Goal: Check status: Check status

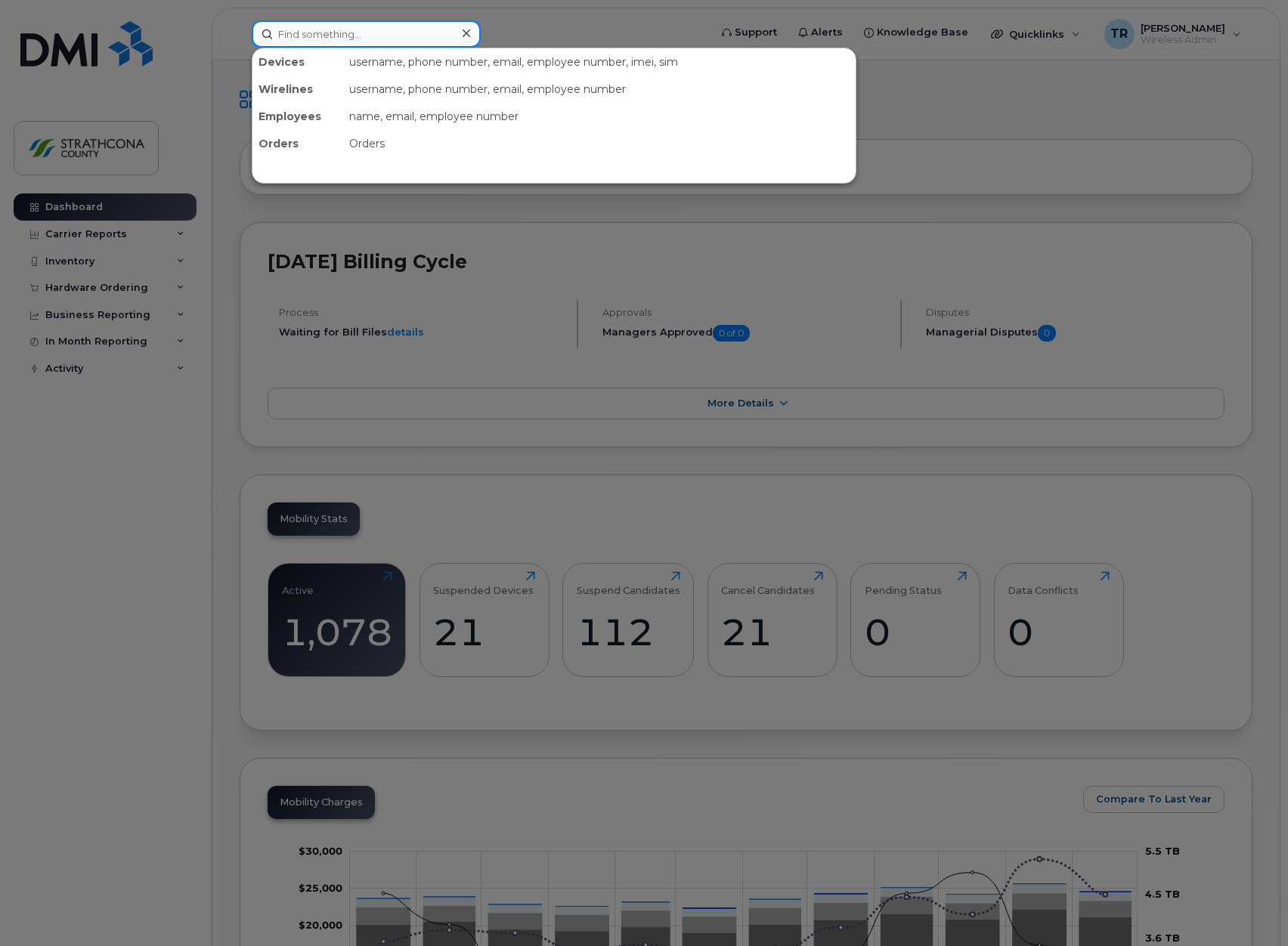
click at [449, 34] on input at bounding box center [366, 34] width 229 height 27
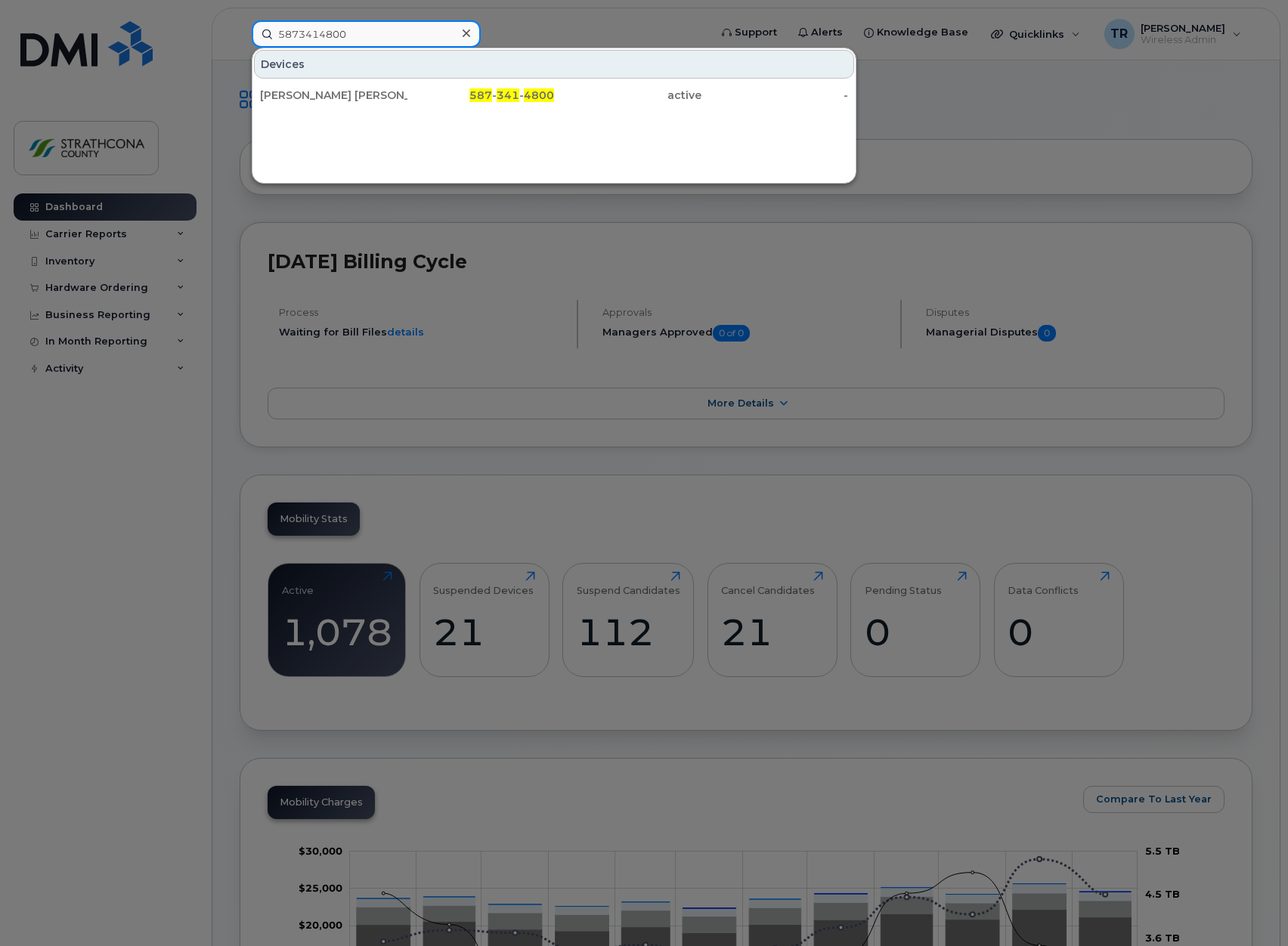
type input "5873414800"
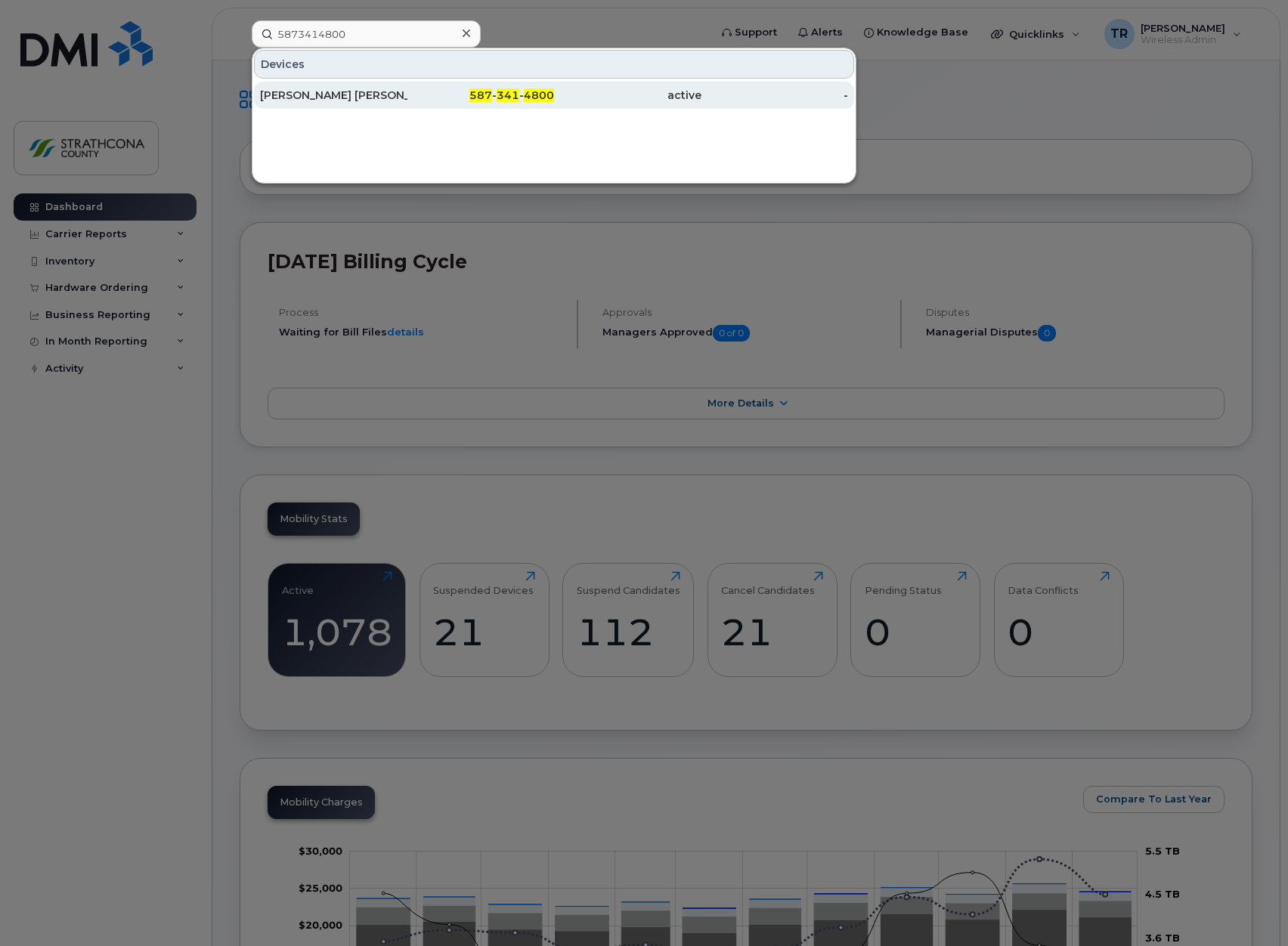
click at [701, 92] on div "-" at bounding box center [775, 95] width 148 height 15
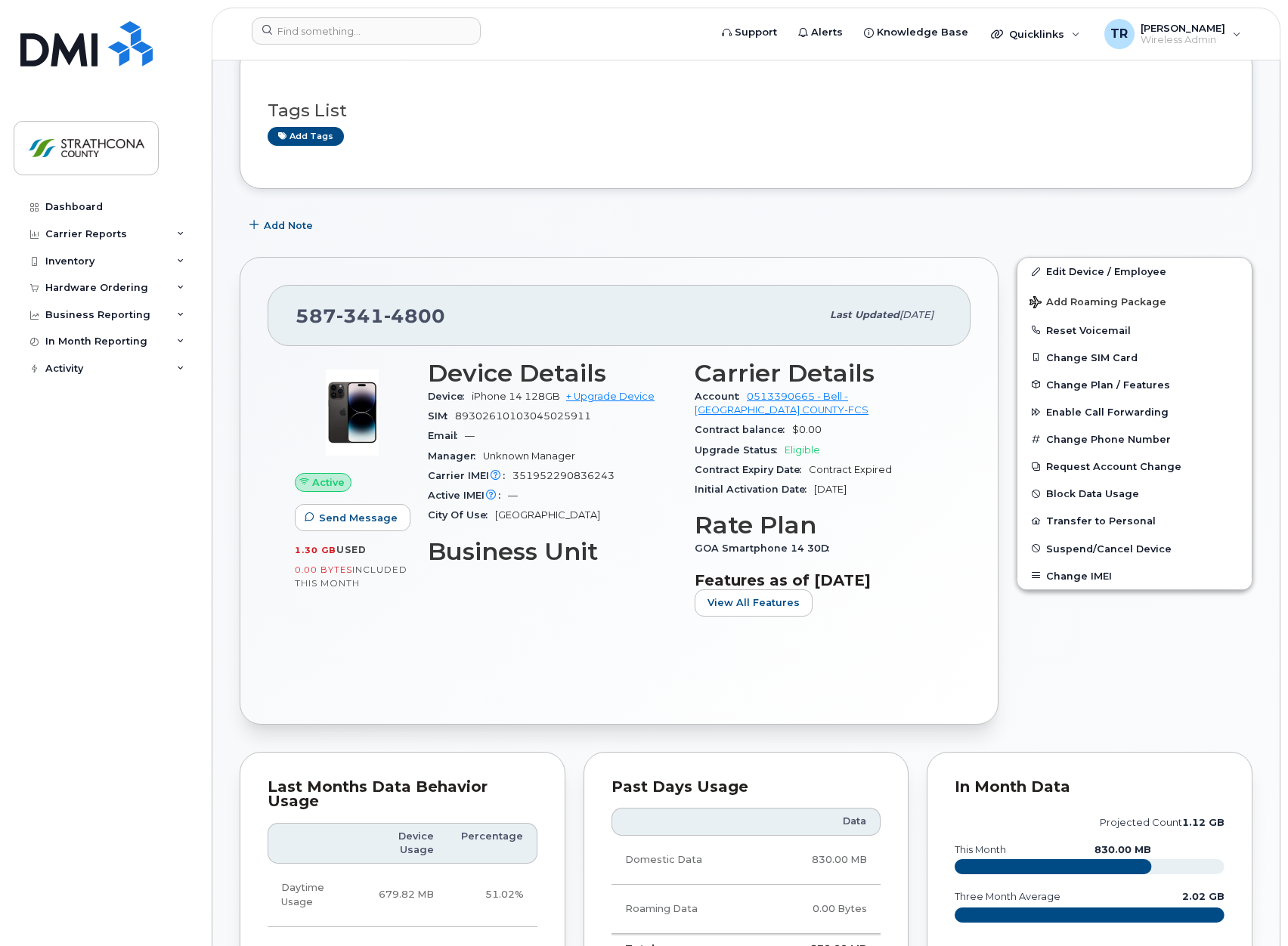
scroll to position [76, 0]
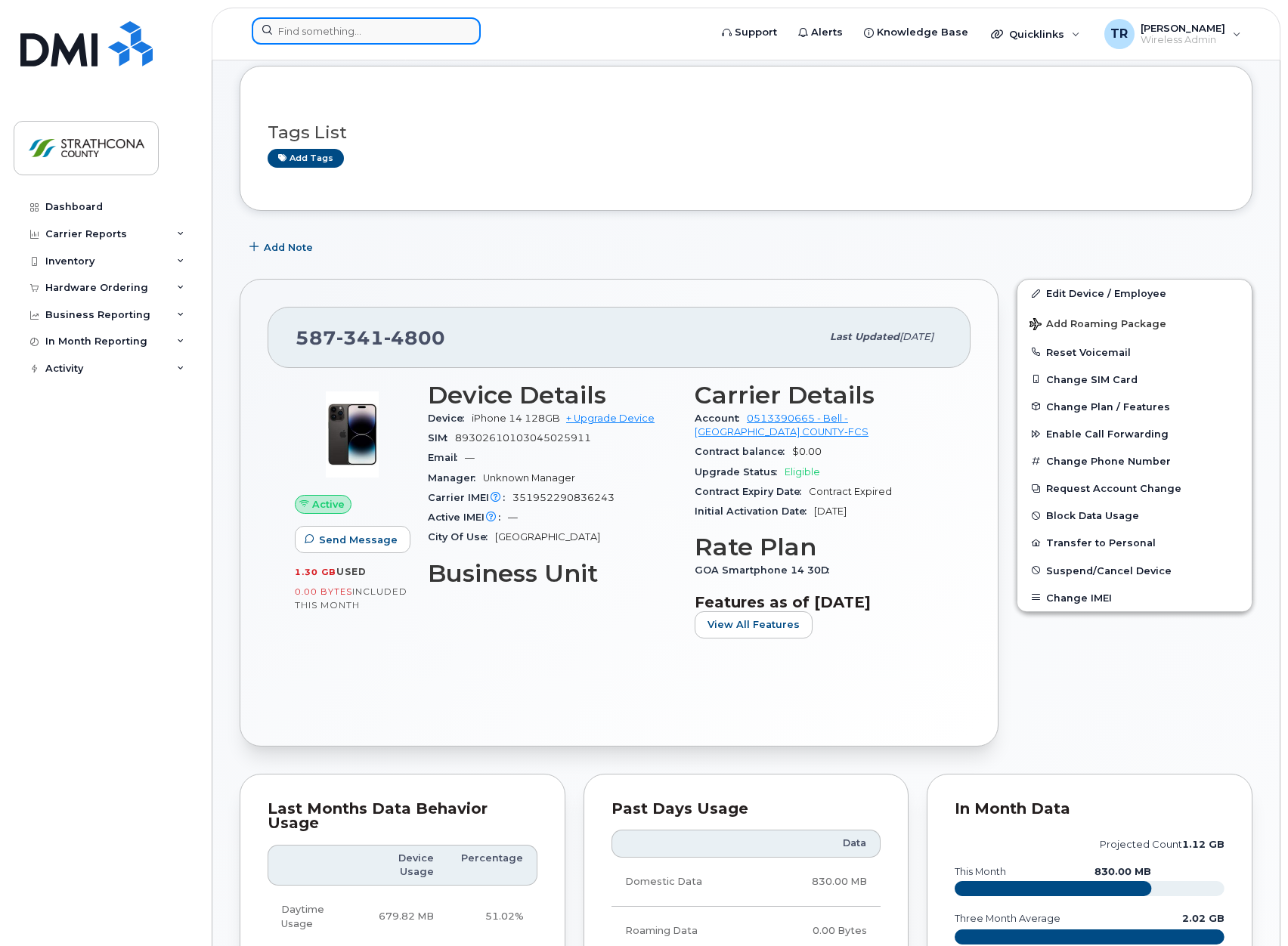
click at [434, 40] on input at bounding box center [366, 31] width 229 height 27
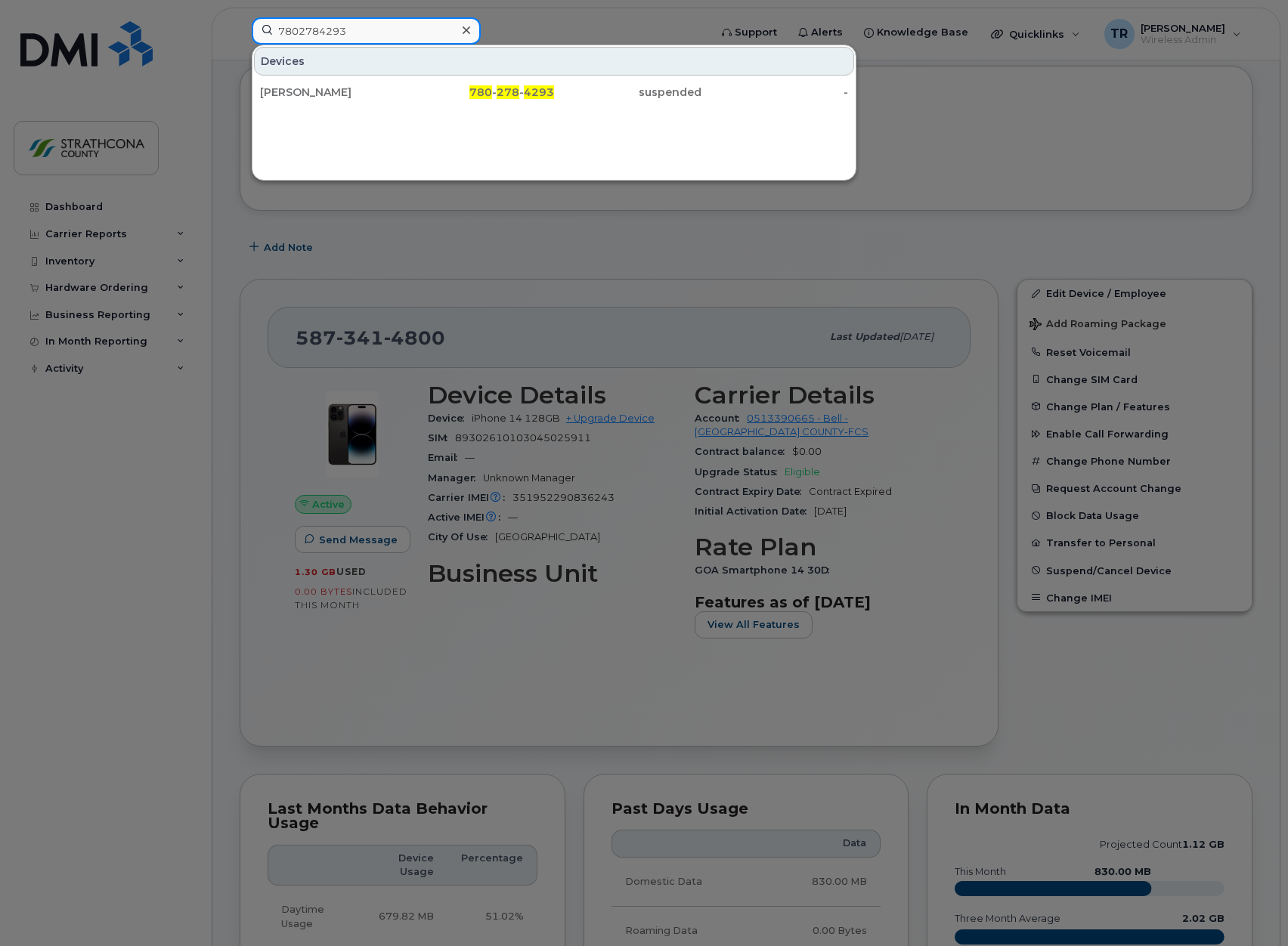
type input "7802784293"
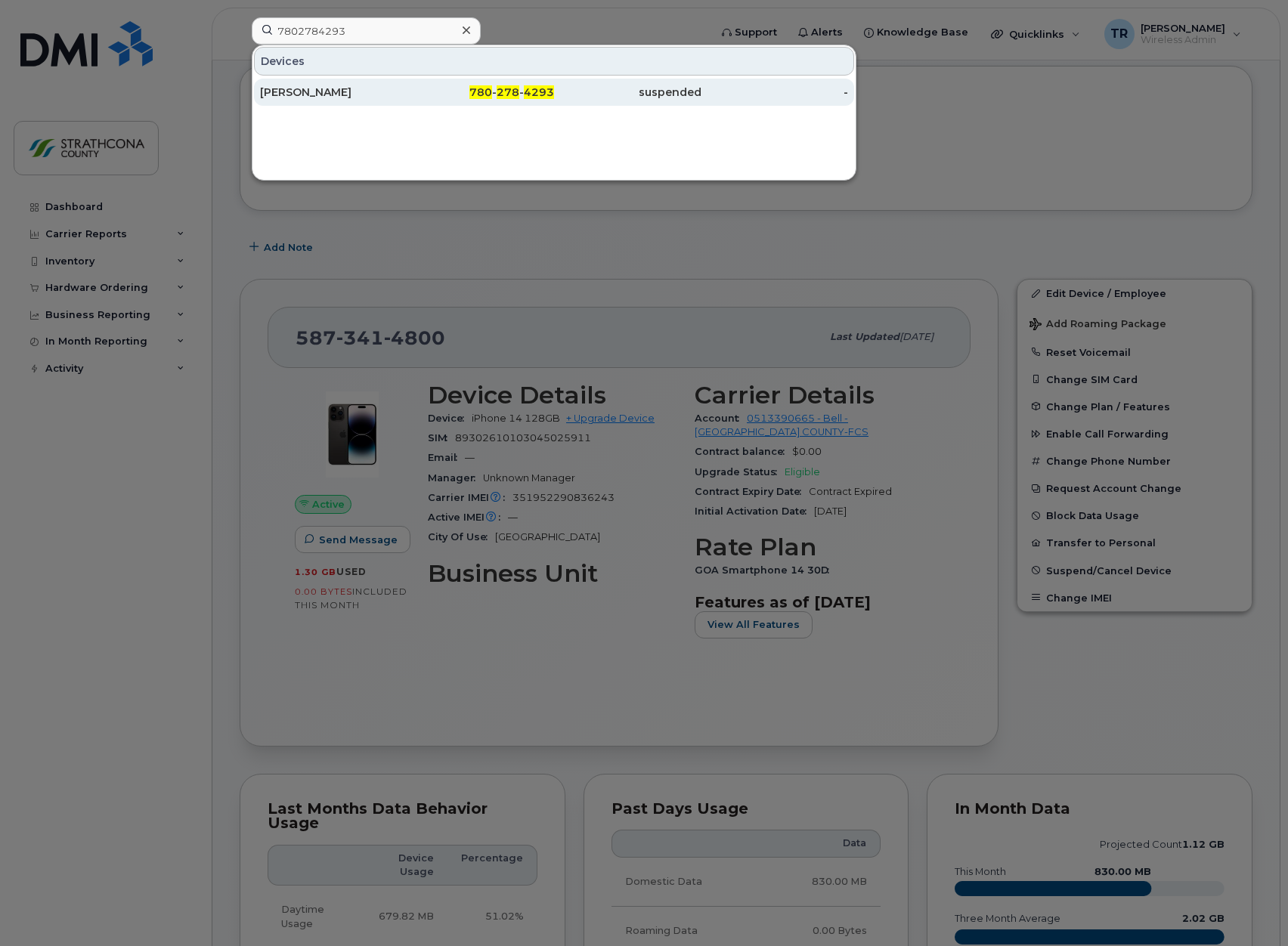
click at [394, 102] on div "Brenna Bossert" at bounding box center [333, 92] width 148 height 27
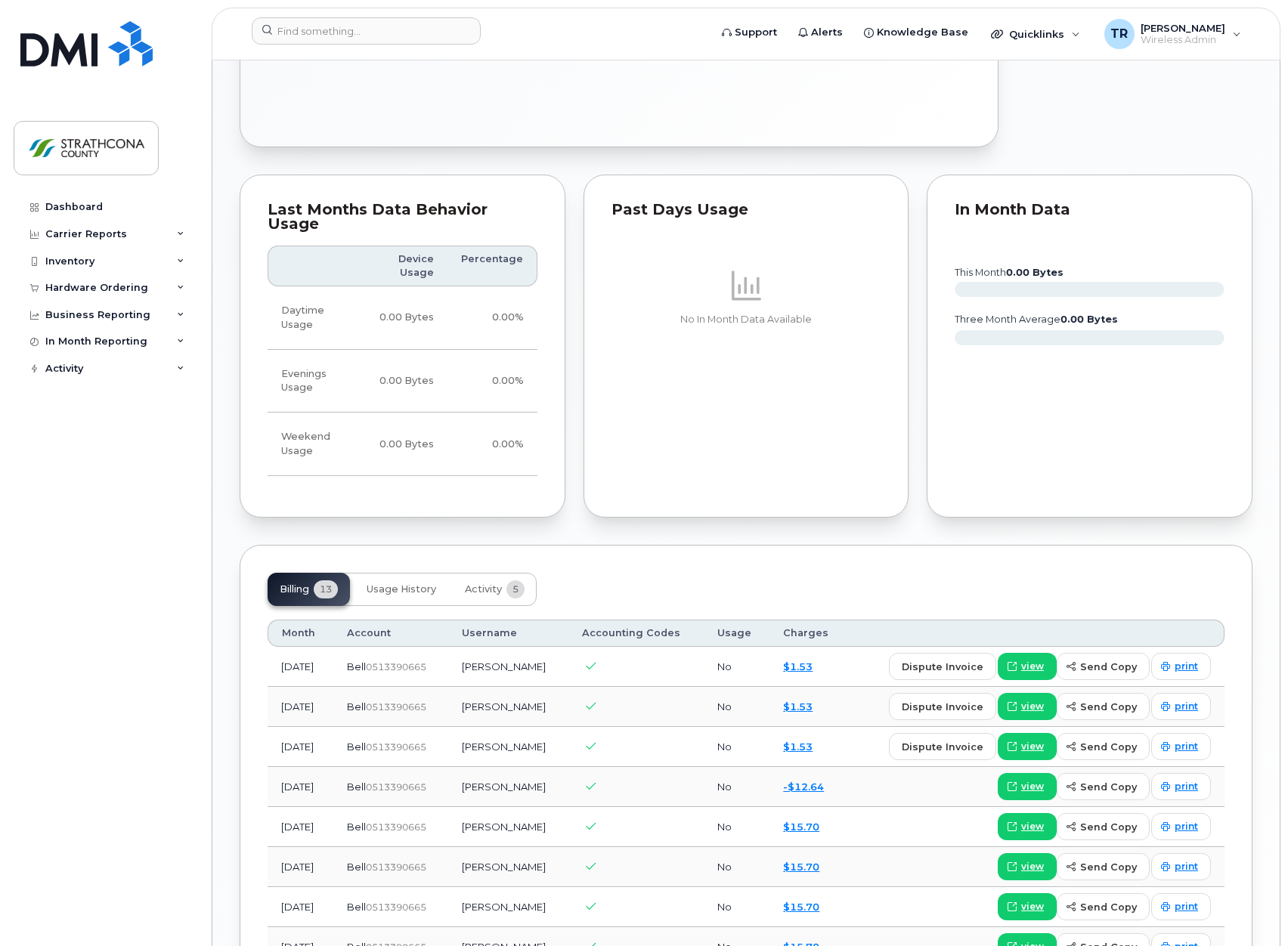
scroll to position [756, 0]
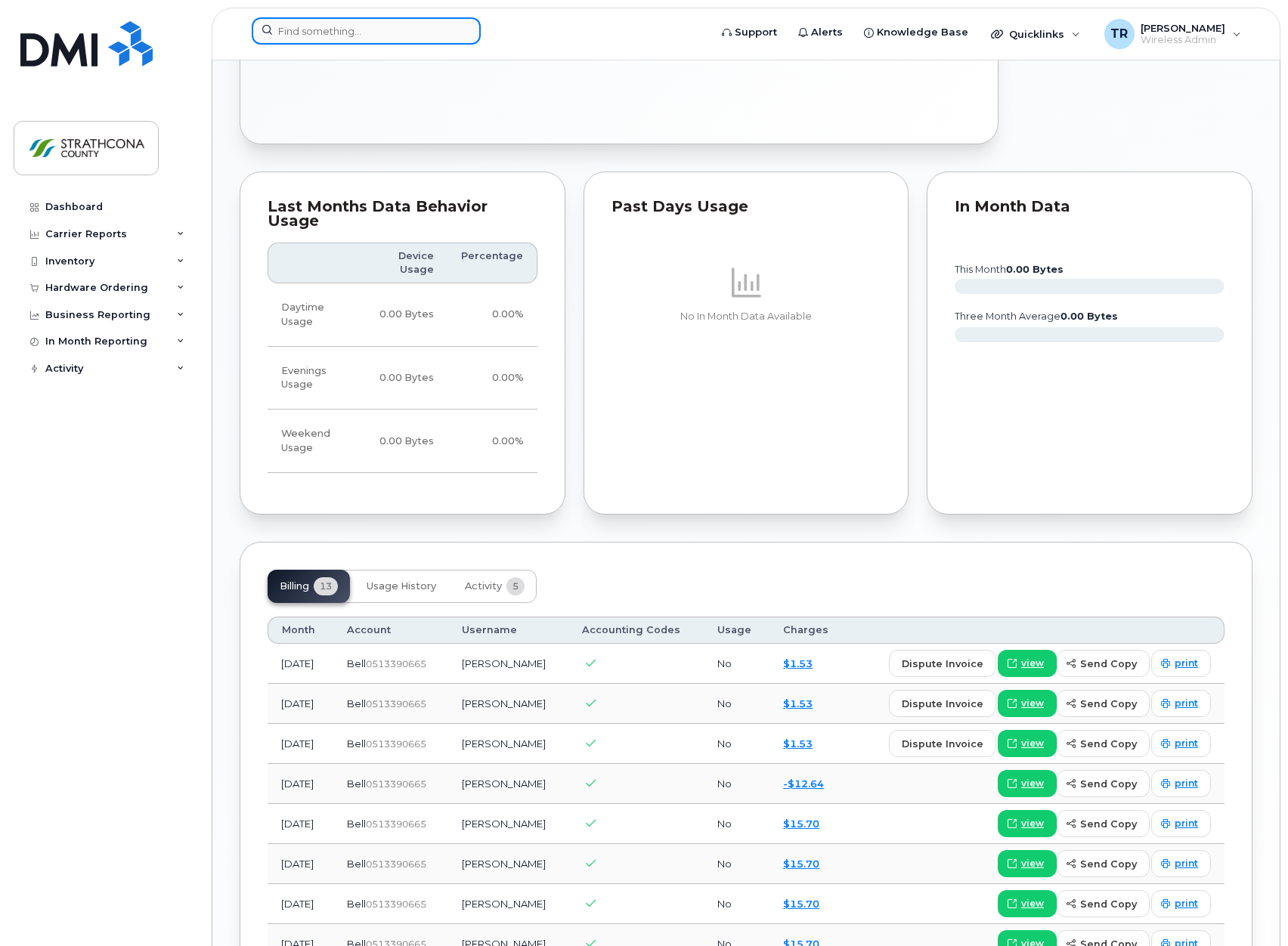
click at [394, 26] on input at bounding box center [366, 31] width 229 height 27
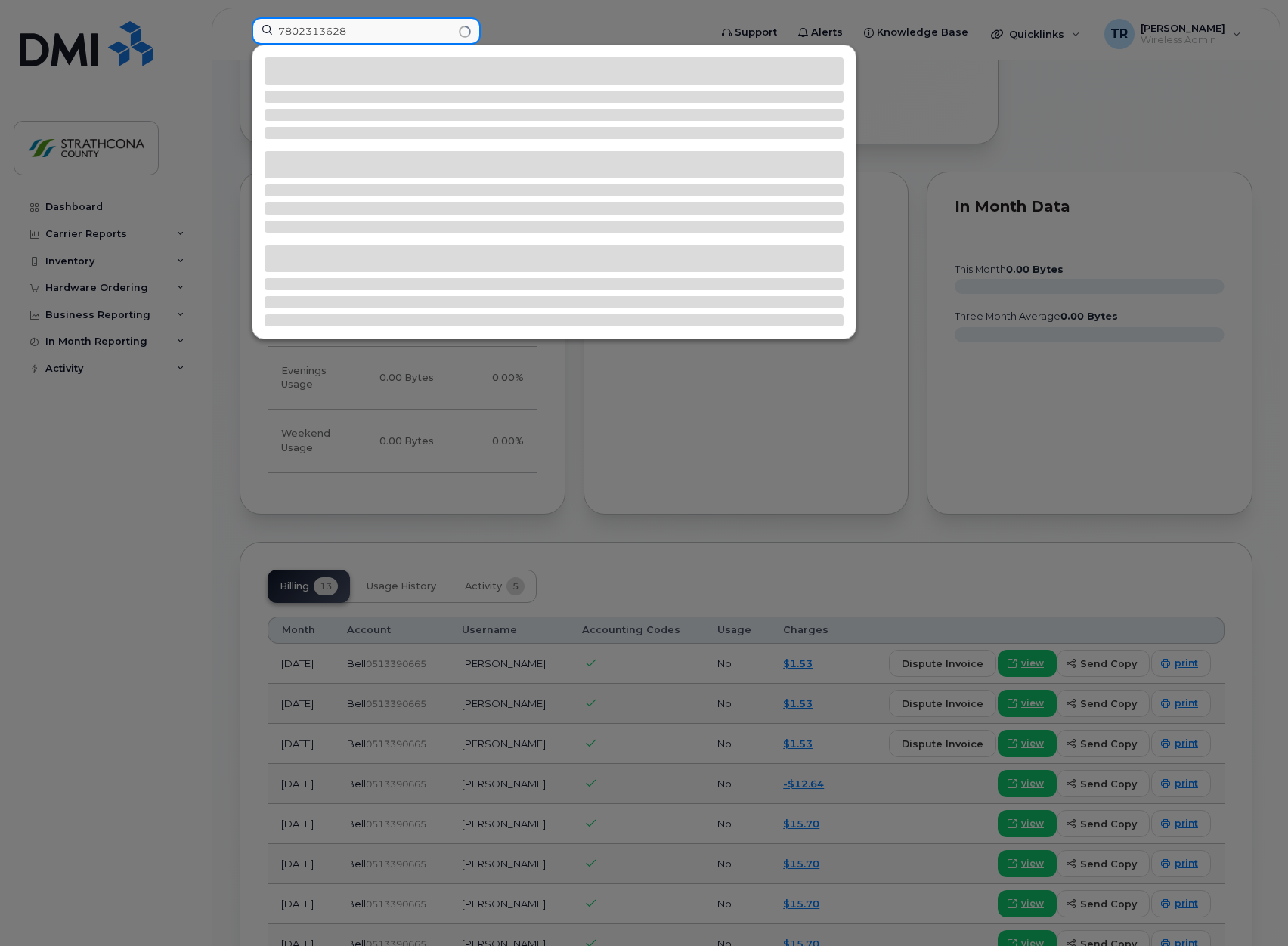
type input "7802313628"
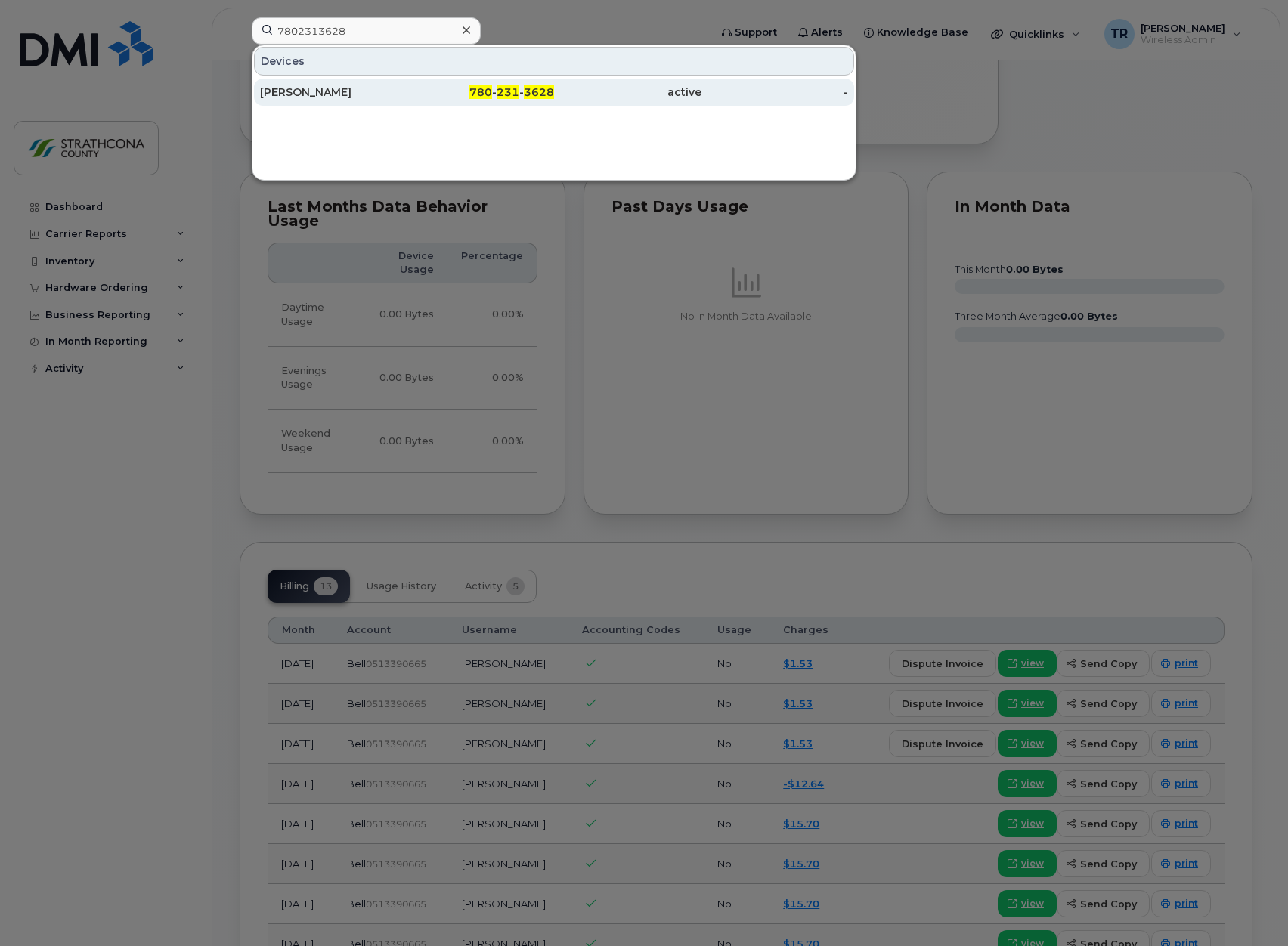
click at [387, 93] on div "Hannah Brunsdon" at bounding box center [333, 92] width 148 height 15
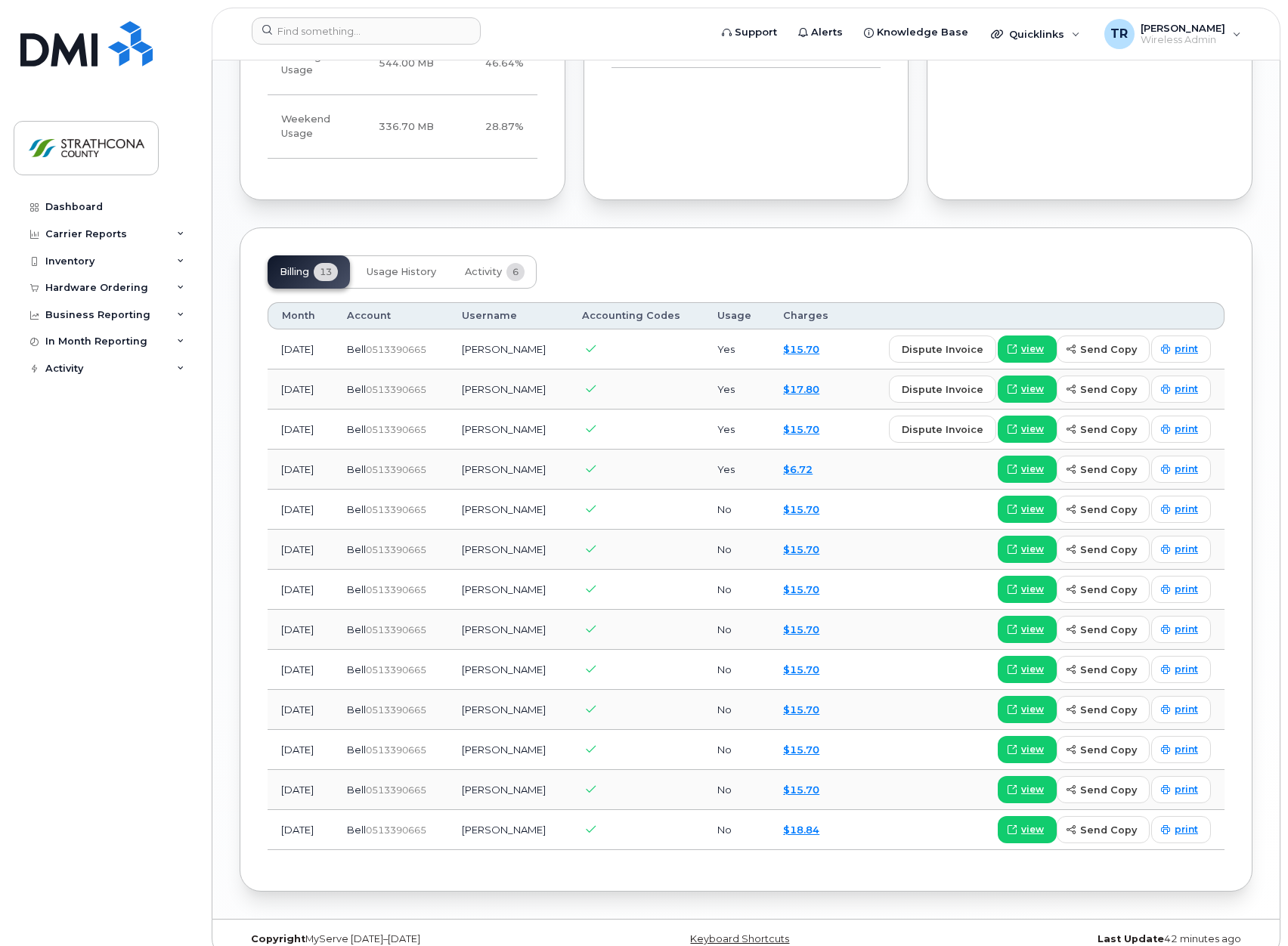
scroll to position [999, 0]
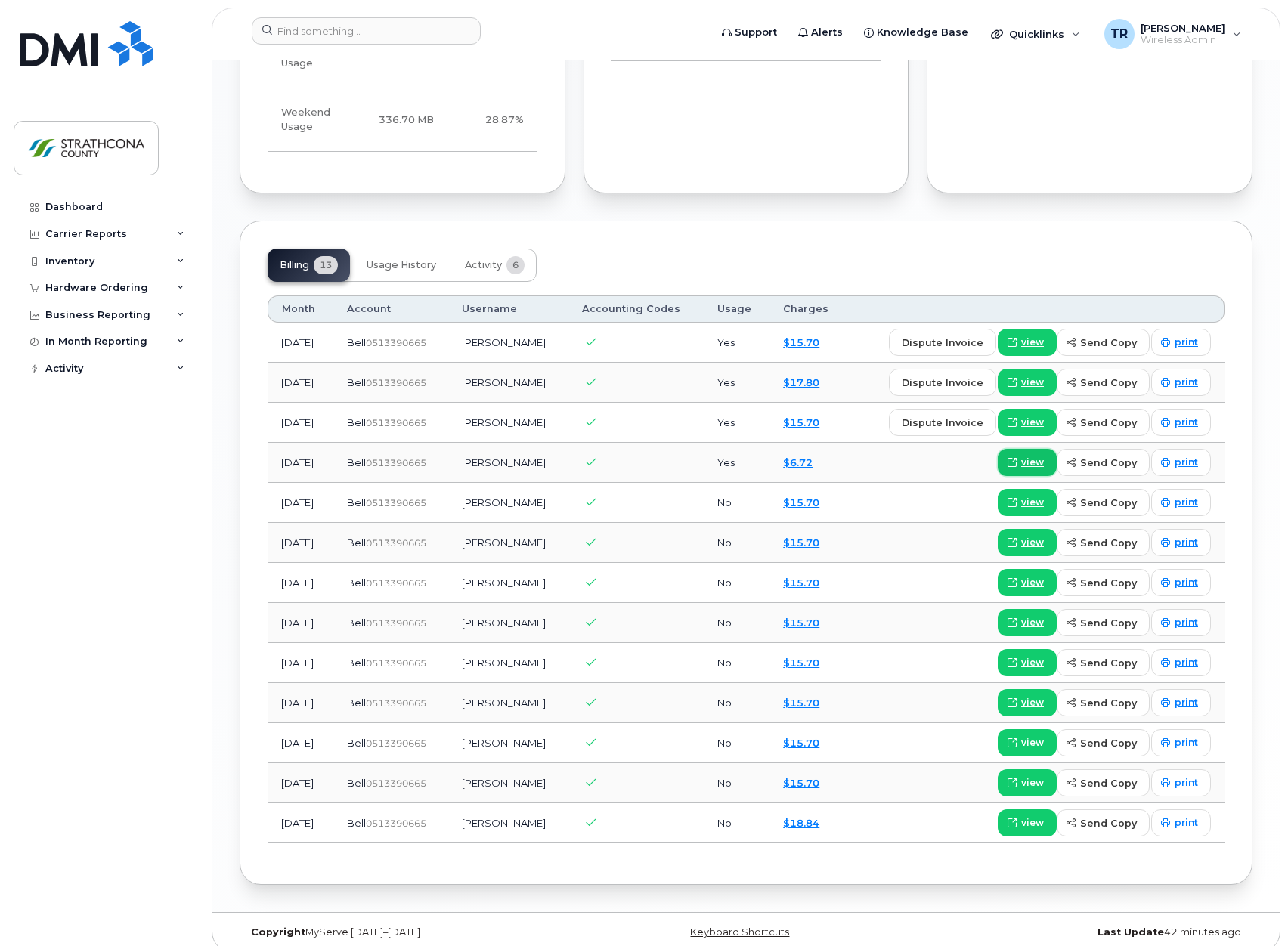
click at [1042, 456] on span "view" at bounding box center [1032, 462] width 23 height 13
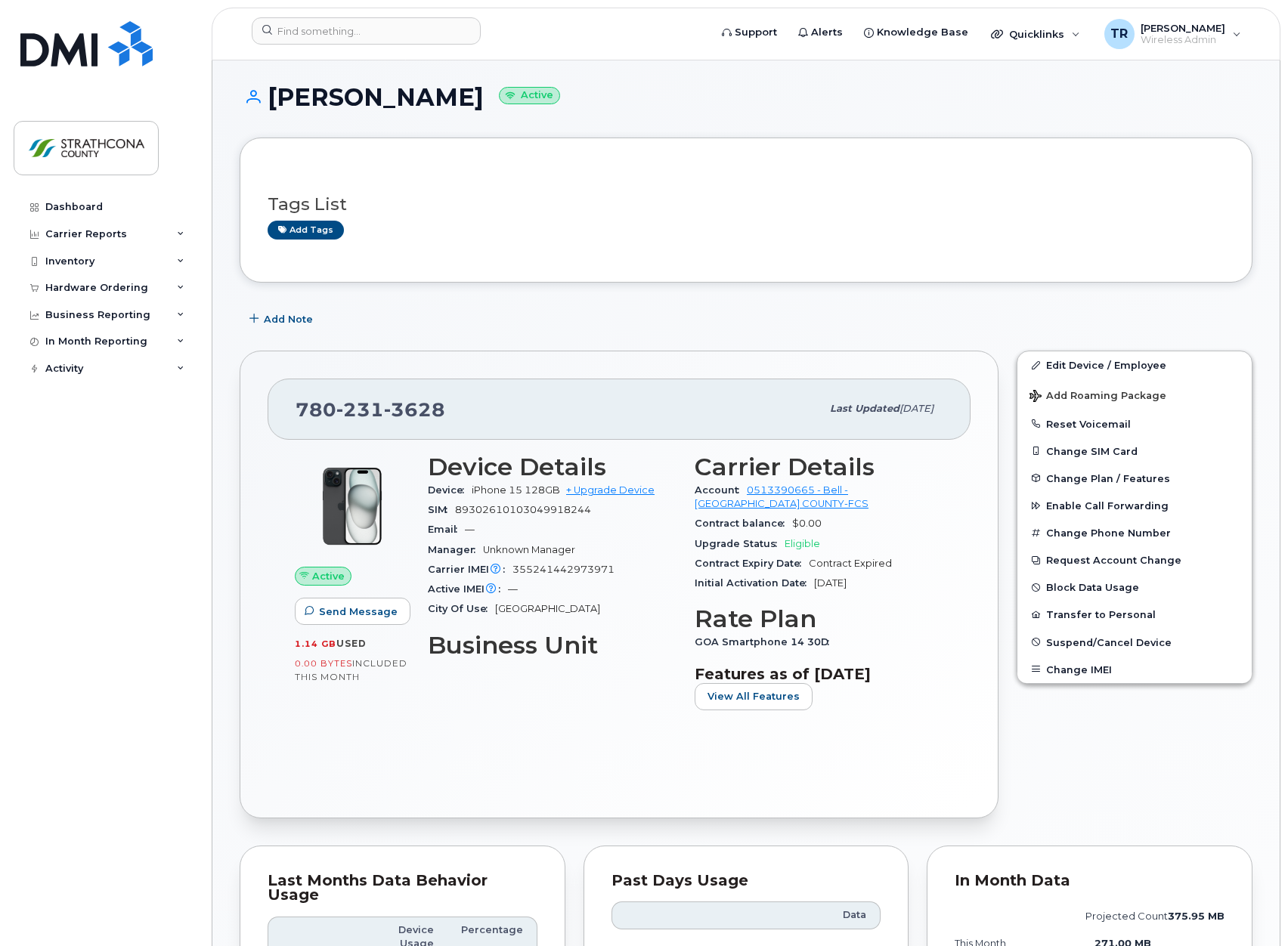
scroll to position [0, 0]
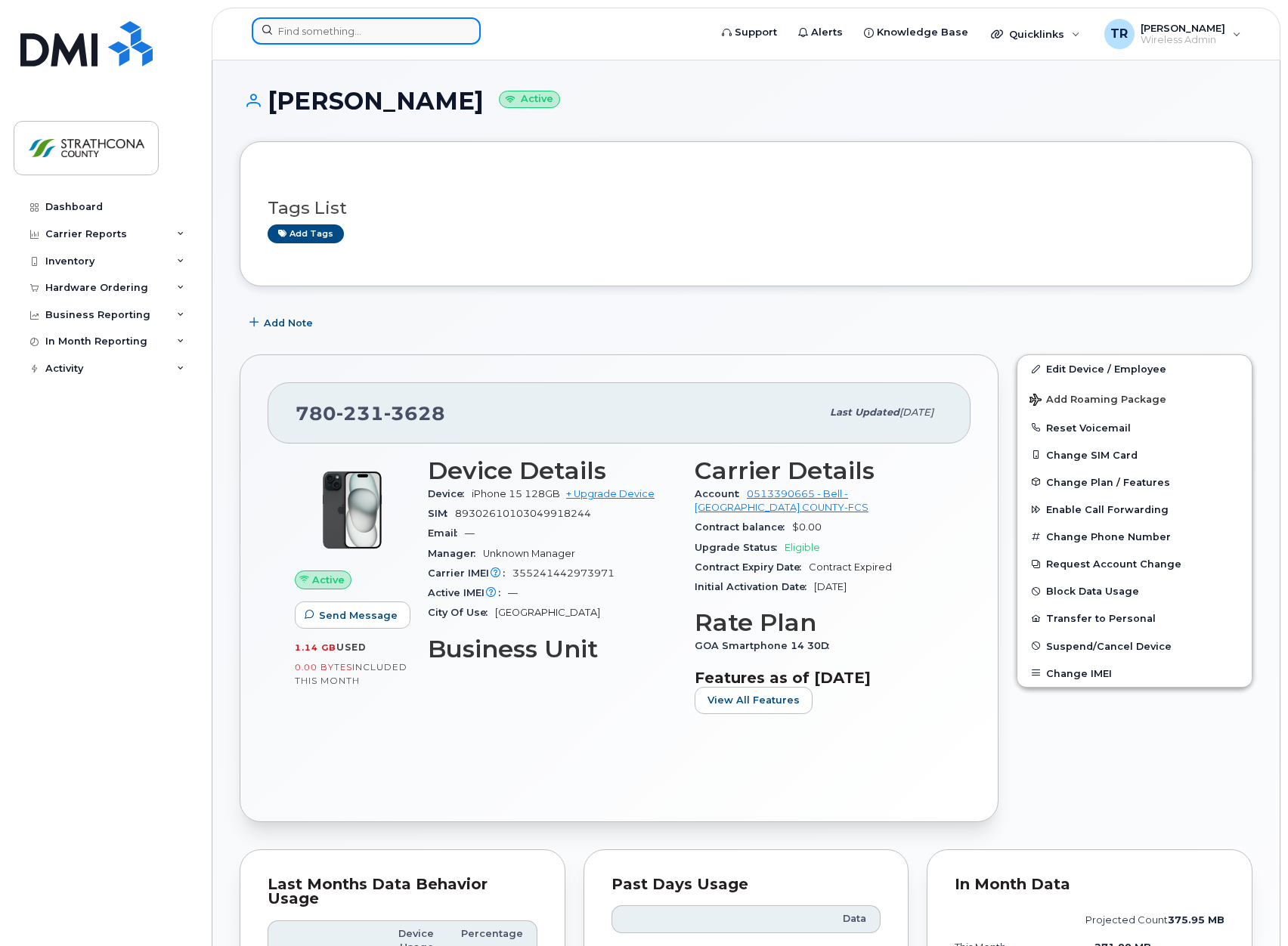
click at [437, 30] on input at bounding box center [366, 31] width 229 height 27
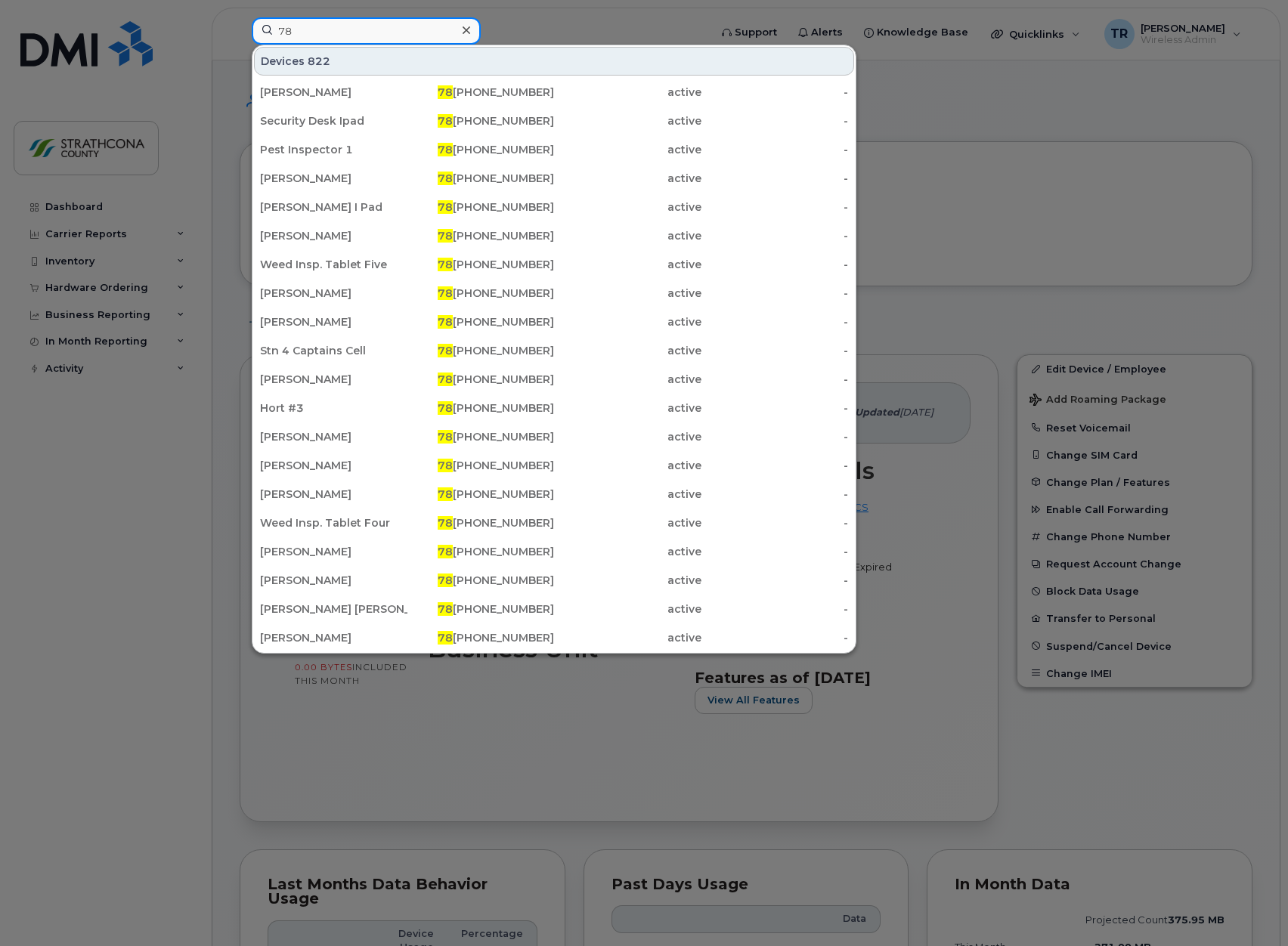
type input "7"
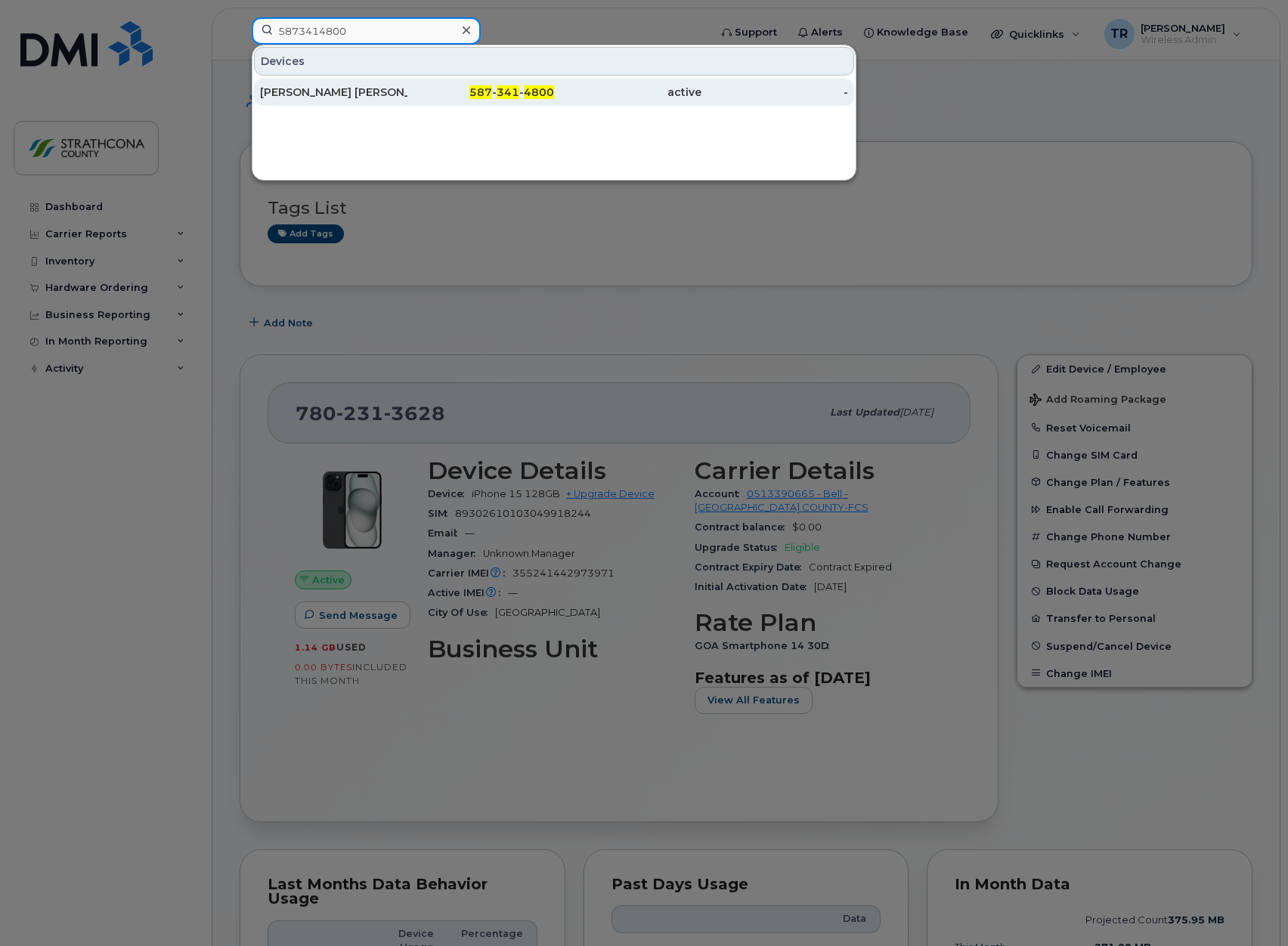
type input "5873414800"
click at [440, 100] on div "587 - 341 - 4800" at bounding box center [481, 92] width 148 height 27
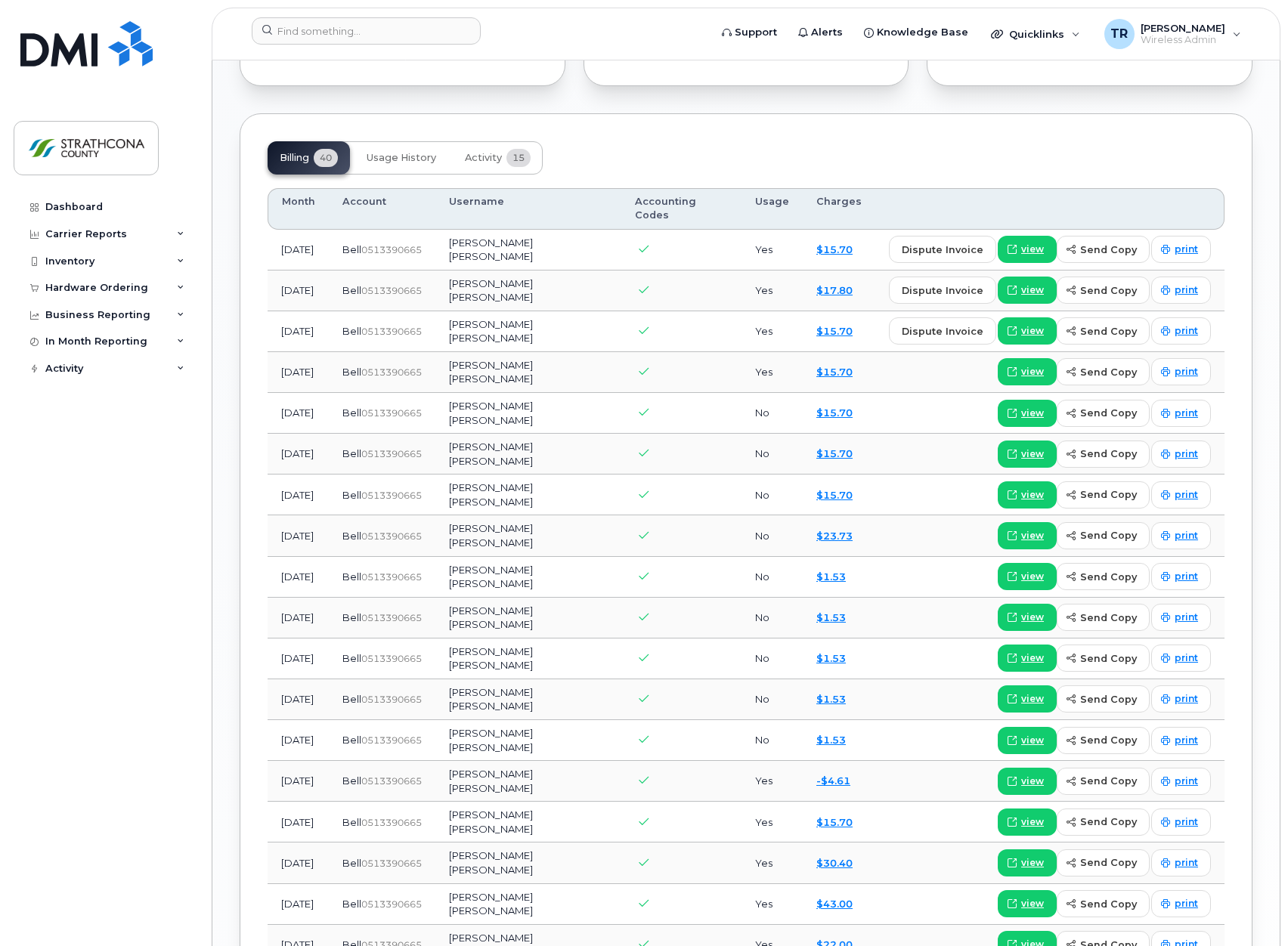
scroll to position [1134, 0]
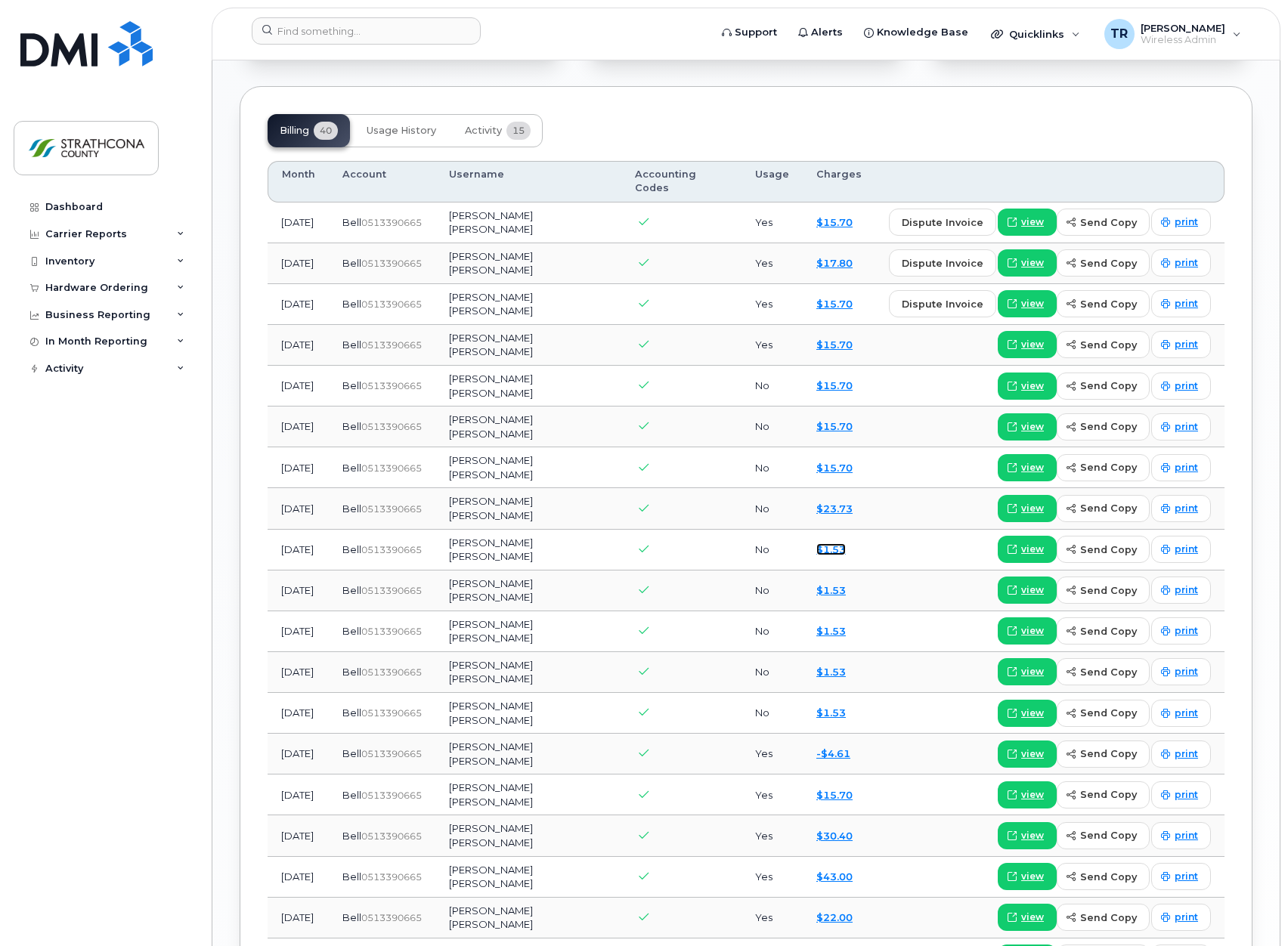
click at [835, 543] on link "$1.53" at bounding box center [831, 549] width 29 height 12
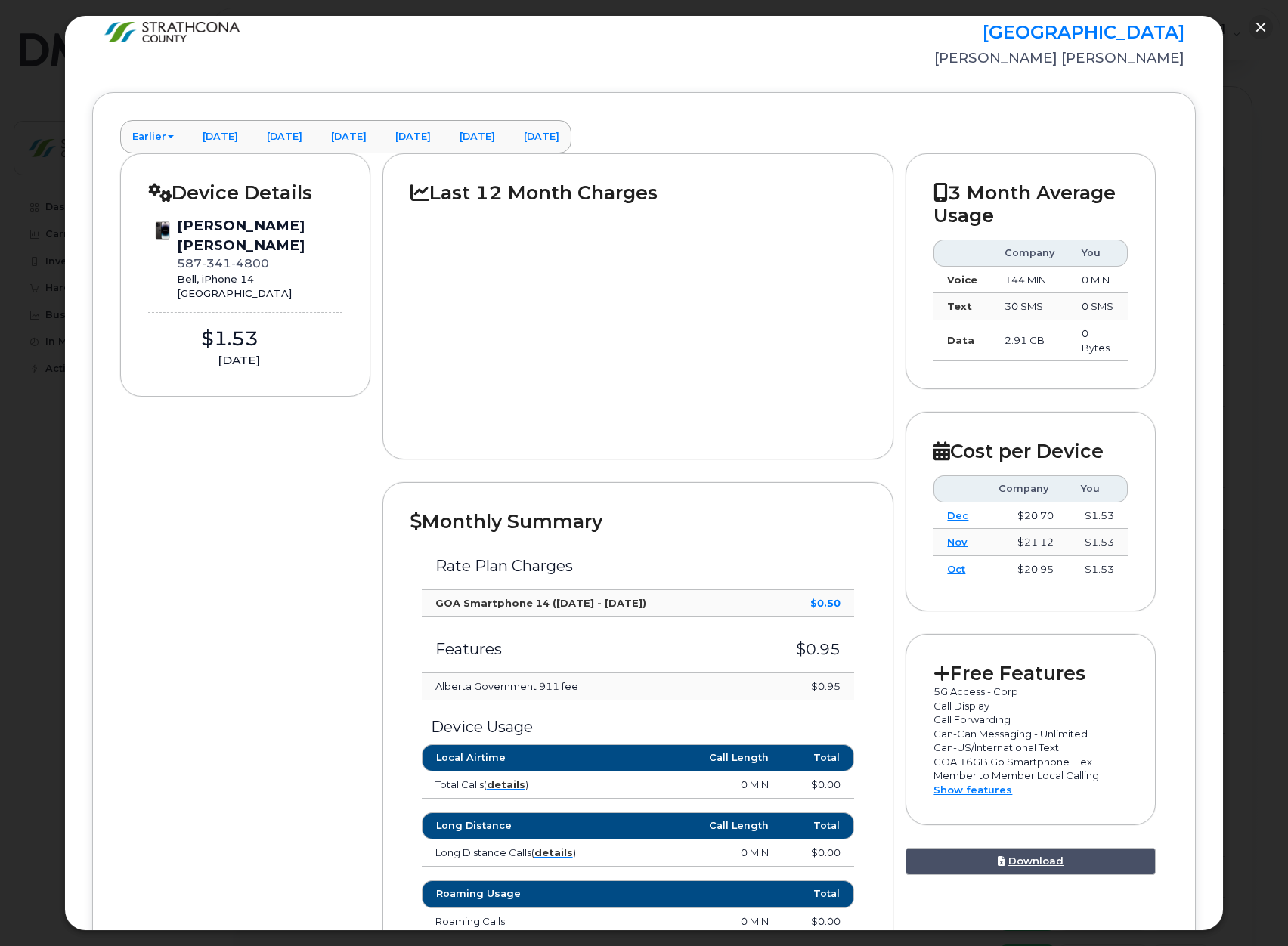
scroll to position [0, 0]
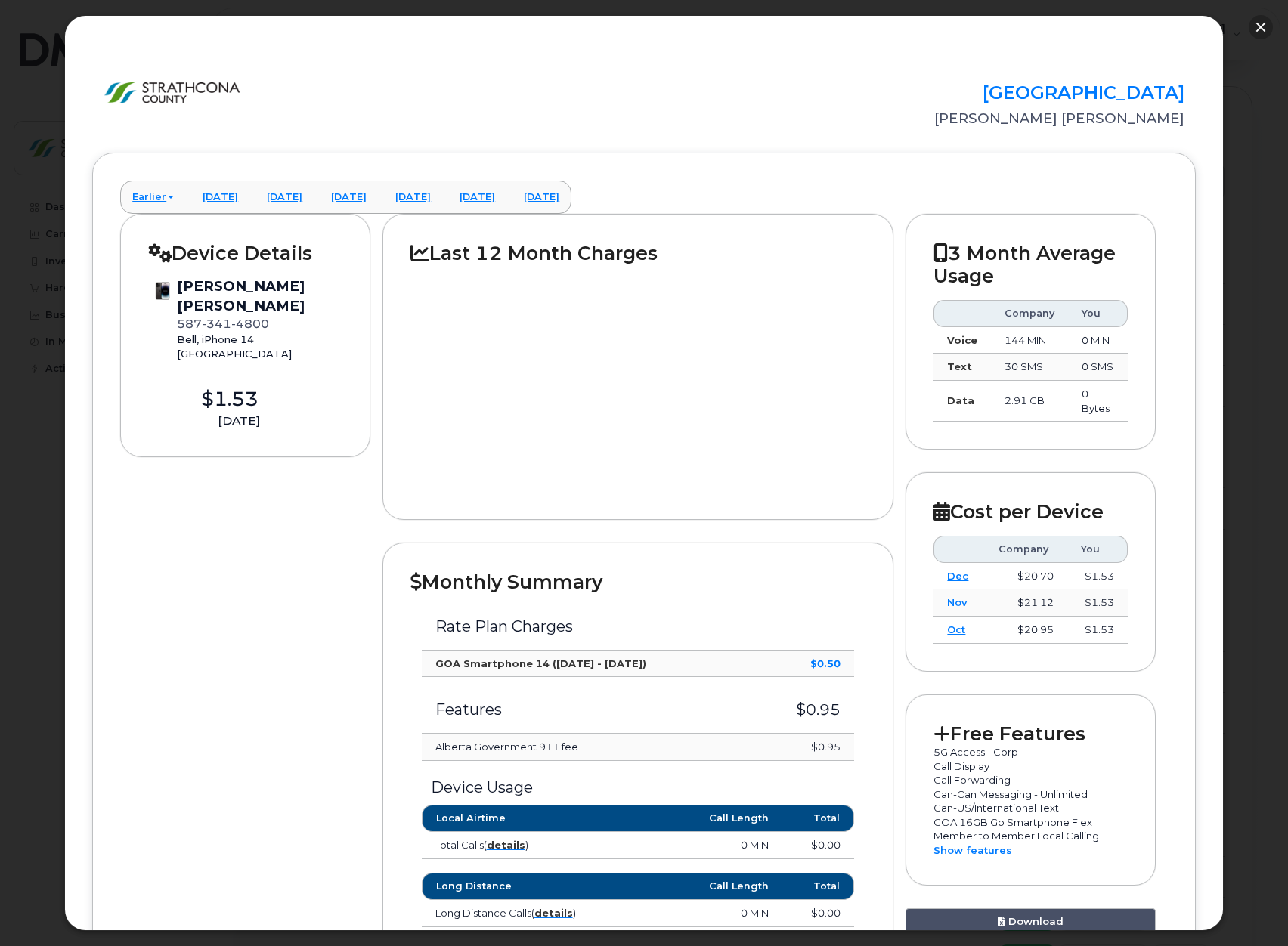
click at [1260, 27] on button "button" at bounding box center [1260, 27] width 24 height 24
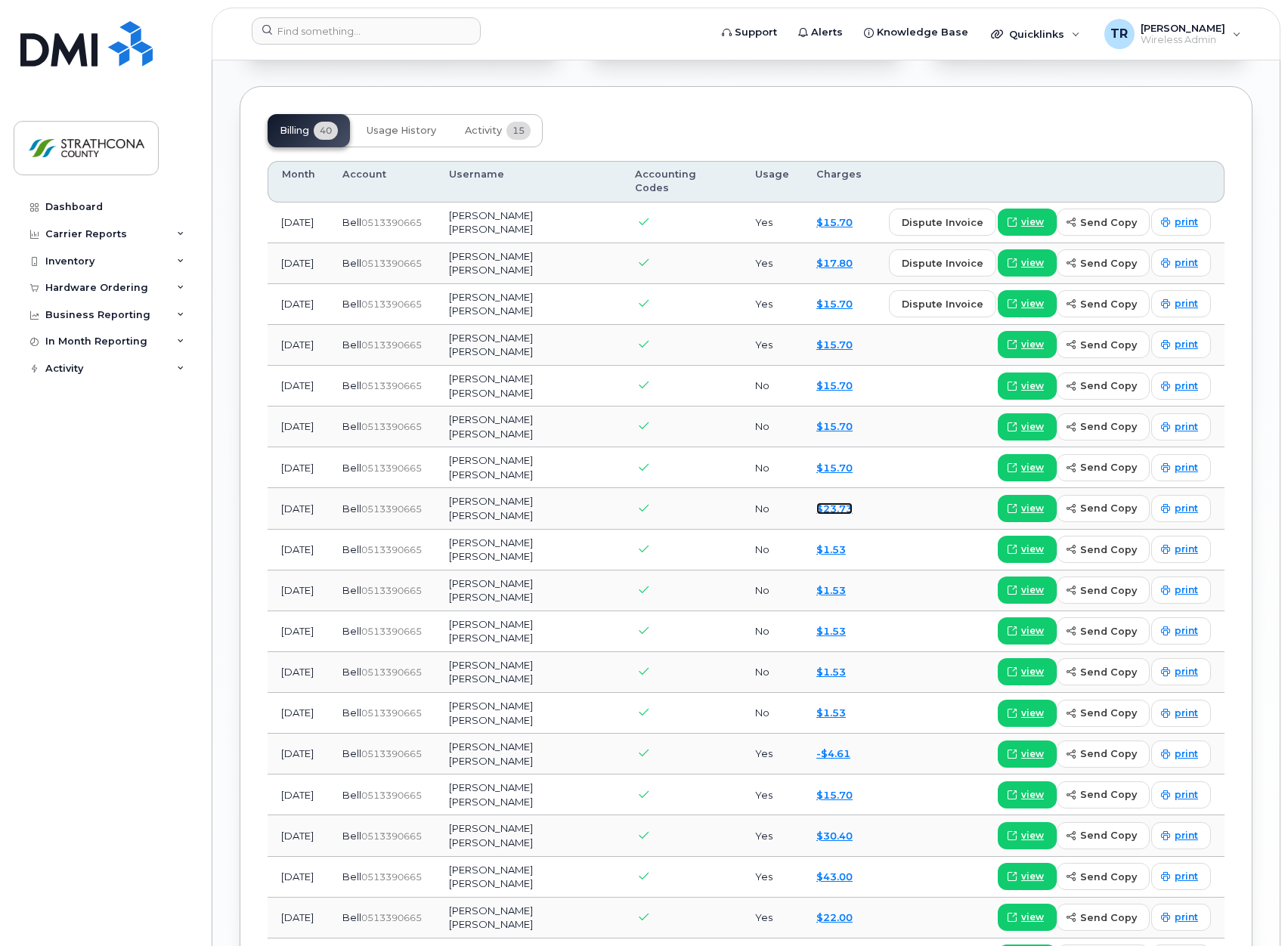
click at [828, 503] on link "$23.73" at bounding box center [835, 509] width 36 height 12
